Goal: Task Accomplishment & Management: Manage account settings

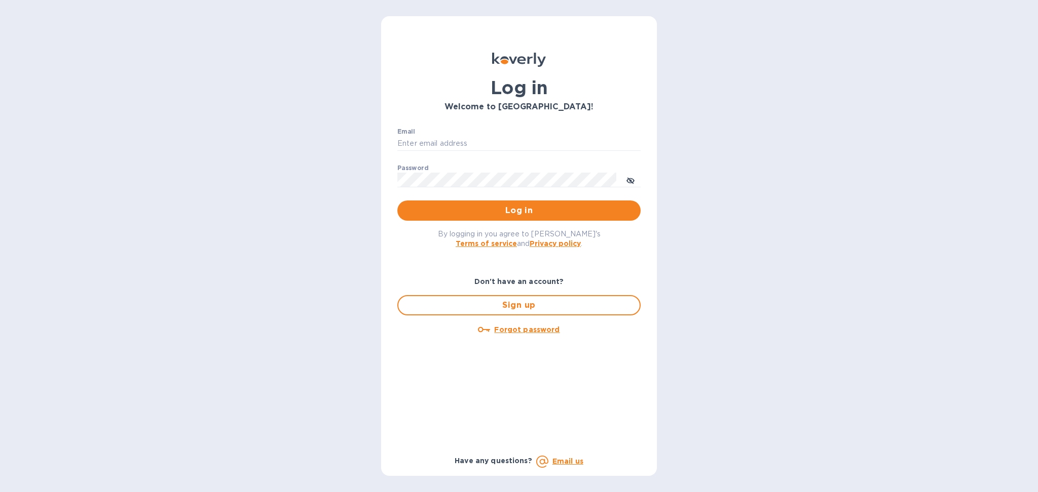
click at [496, 135] on div "Email ​" at bounding box center [518, 146] width 243 height 36
drag, startPoint x: 421, startPoint y: 141, endPoint x: 443, endPoint y: 148, distance: 22.4
click at [421, 141] on input "Email" at bounding box center [518, 143] width 243 height 15
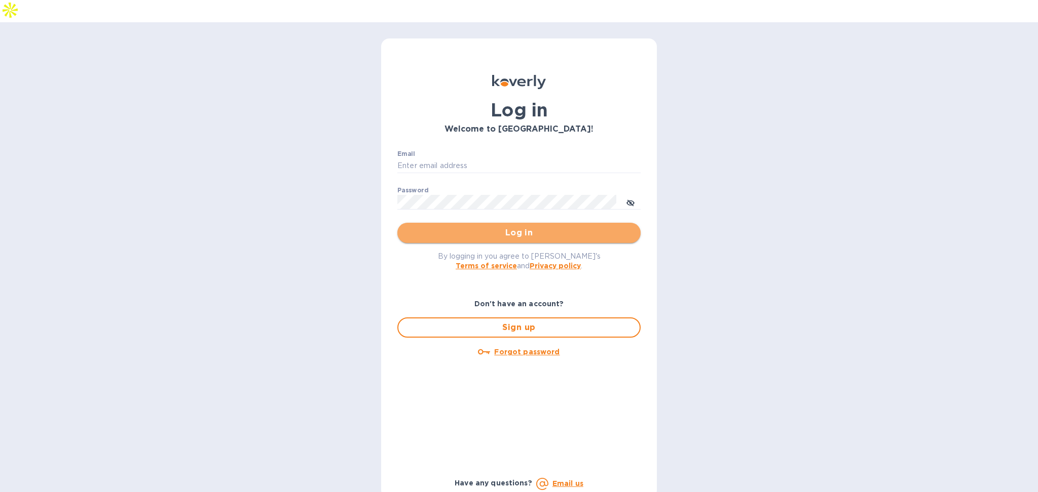
click at [515, 223] on button "Log in" at bounding box center [518, 233] width 243 height 20
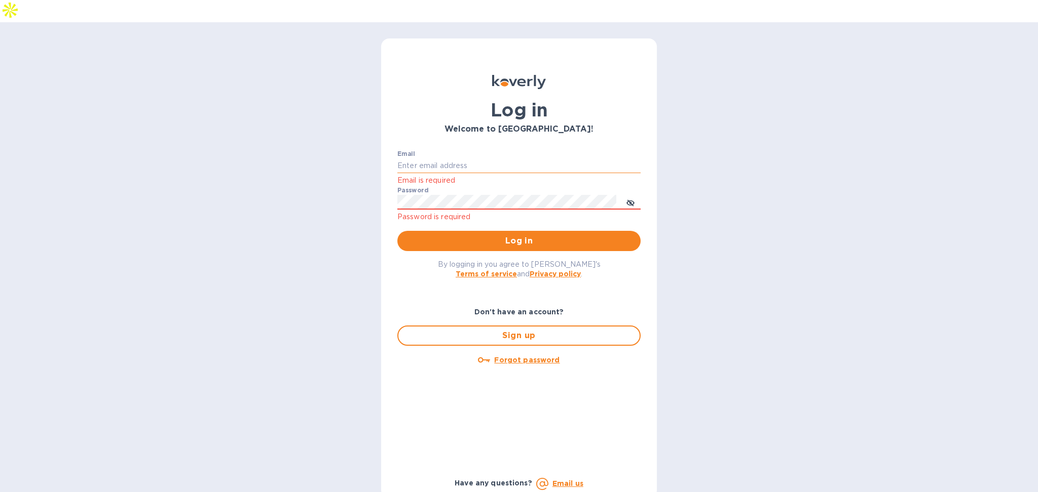
click at [510, 159] on input "Email" at bounding box center [518, 166] width 243 height 15
type input "alexis@lookoutgl.com"
click at [519, 235] on span "Log in" at bounding box center [518, 241] width 227 height 12
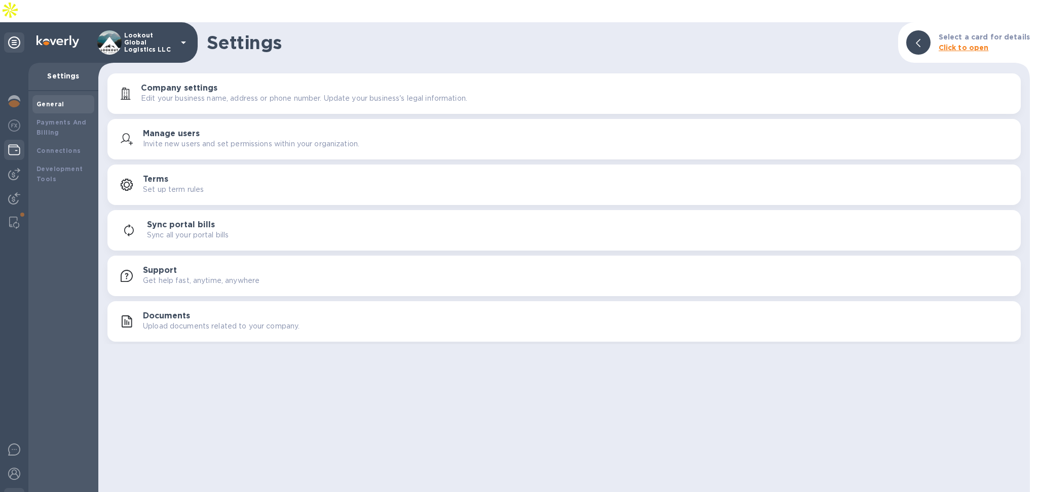
click at [14, 144] on img at bounding box center [14, 150] width 12 height 12
